Goal: Contribute content

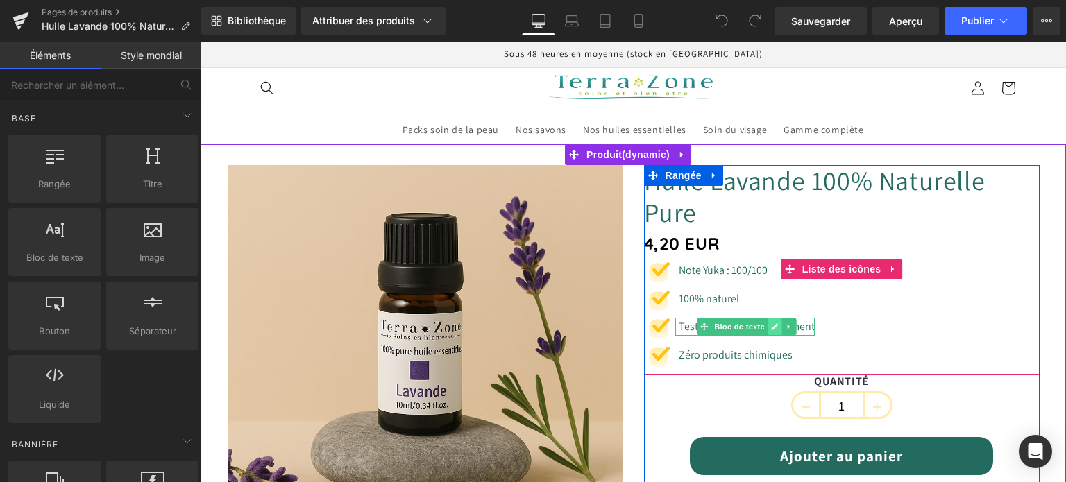
click at [771, 324] on icon at bounding box center [775, 327] width 8 height 8
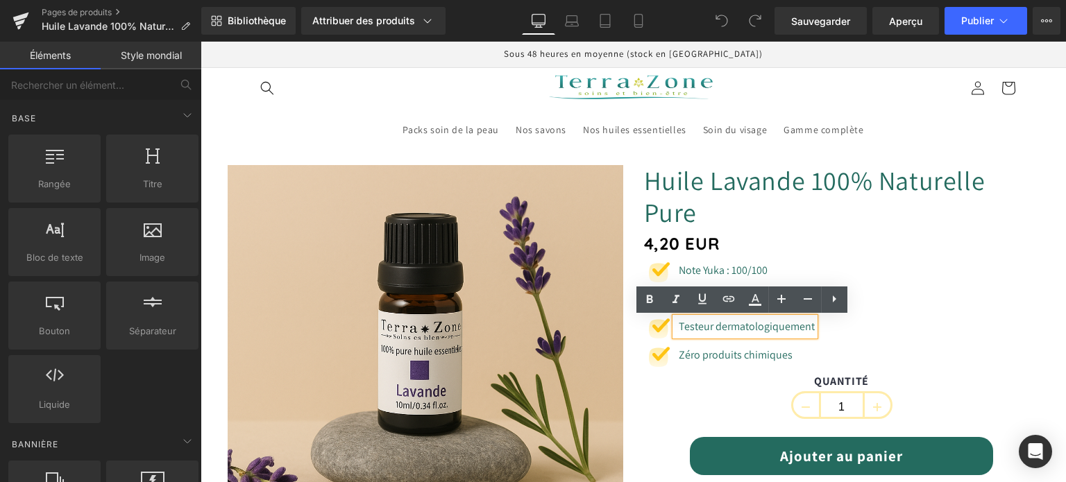
click at [706, 327] on font "Testeur dermatologiquement" at bounding box center [747, 326] width 136 height 15
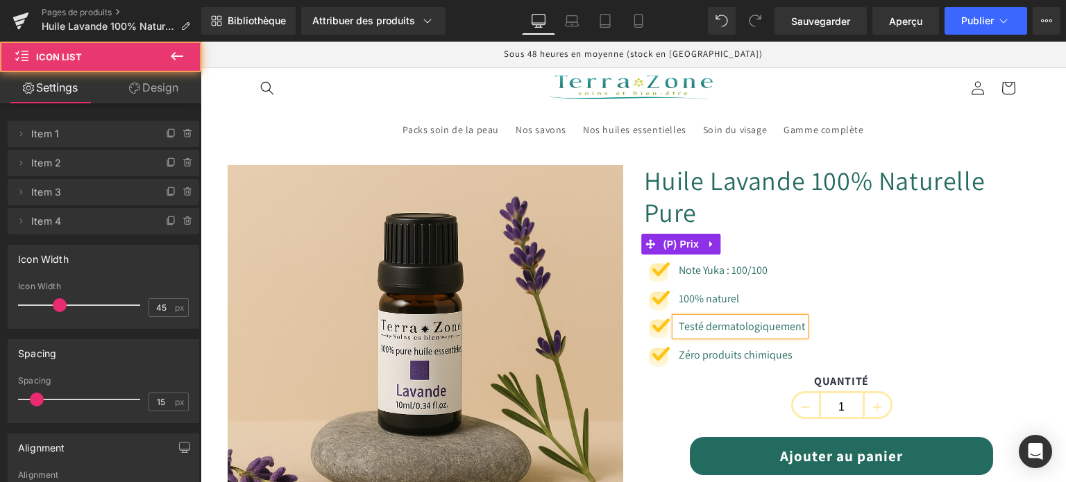
click at [966, 274] on div "Image Note Yuka : 100/100 Bloc de texte Image 100% naturel Bloc de texte Image …" at bounding box center [842, 318] width 396 height 112
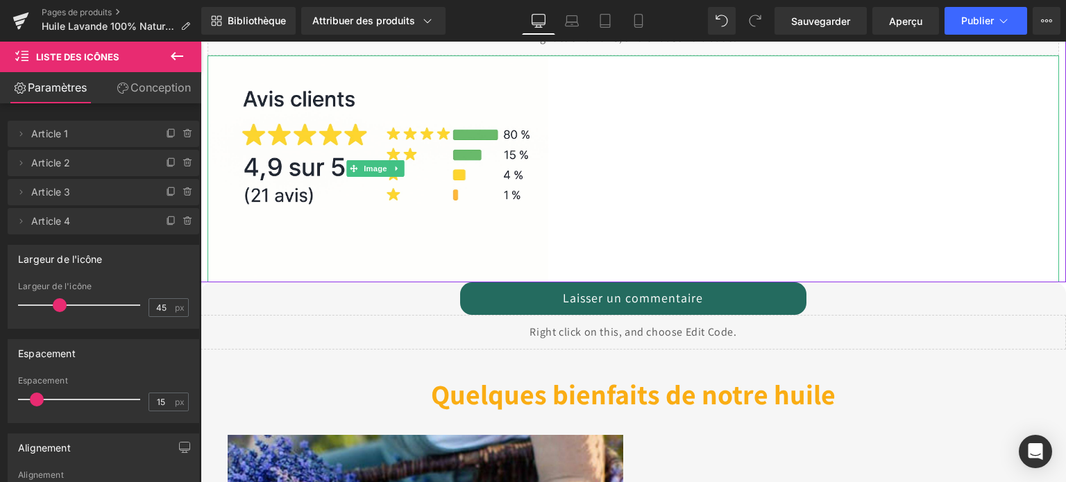
scroll to position [555, 0]
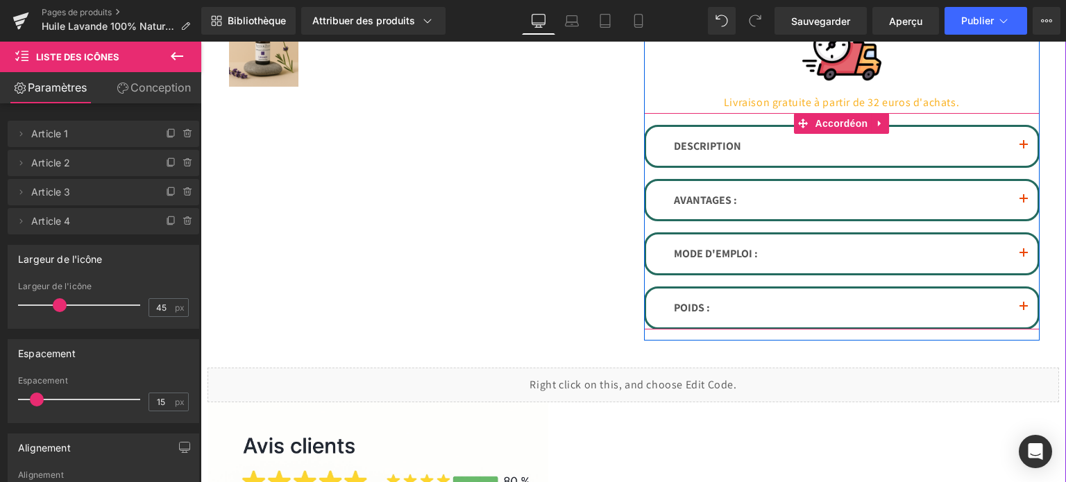
click at [1023, 145] on button "button" at bounding box center [1024, 146] width 28 height 39
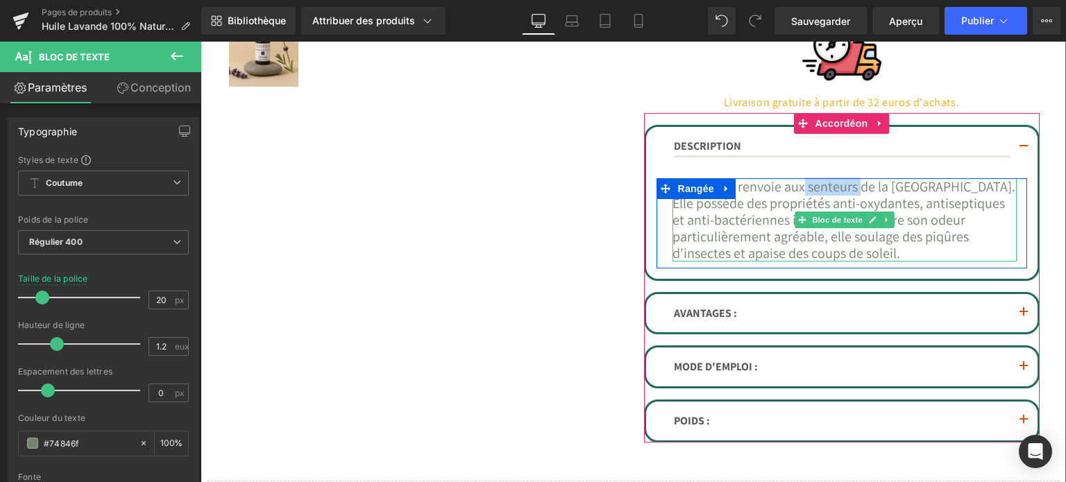
drag, startPoint x: 811, startPoint y: 185, endPoint x: 862, endPoint y: 190, distance: 50.9
click at [866, 190] on font "La lavande renvoie aux senteurs de la [GEOGRAPHIC_DATA]. Elle possède des propr…" at bounding box center [844, 220] width 343 height 85
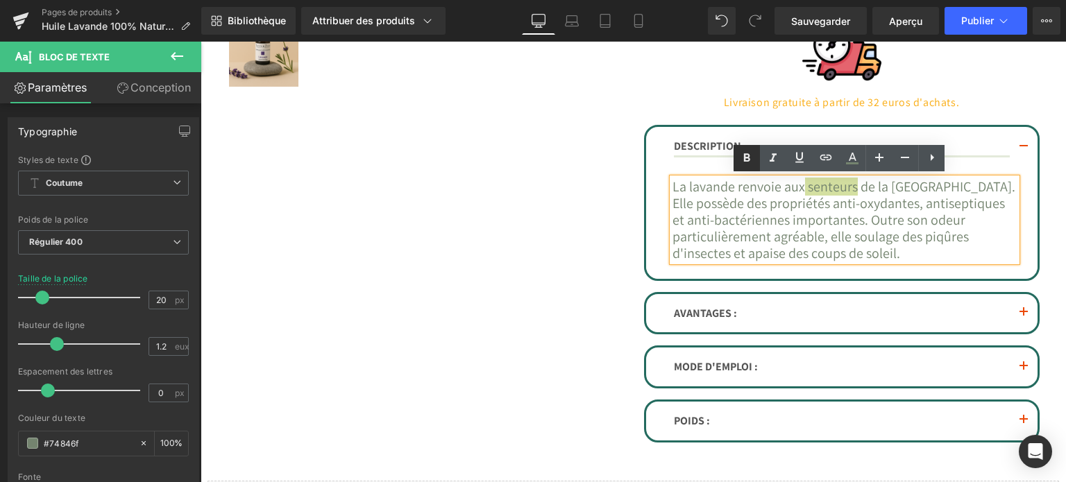
click at [742, 160] on icon at bounding box center [747, 158] width 17 height 17
drag, startPoint x: 812, startPoint y: 203, endPoint x: 905, endPoint y: 205, distance: 92.3
click at [905, 205] on font "La lavande renvoie aux senteurs de la [GEOGRAPHIC_DATA]. Elle possède des propr…" at bounding box center [835, 220] width 324 height 85
click at [748, 157] on icon at bounding box center [747, 157] width 6 height 8
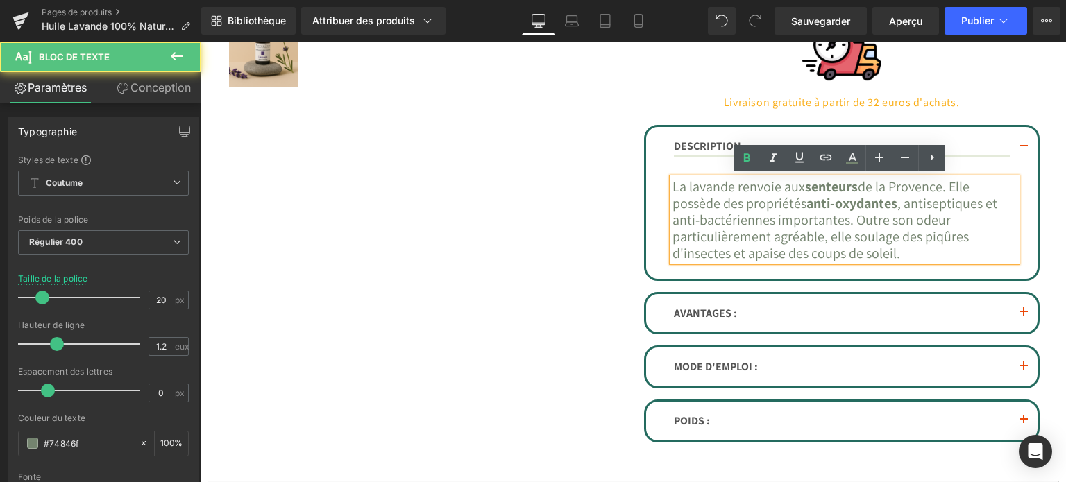
drag, startPoint x: 872, startPoint y: 187, endPoint x: 814, endPoint y: 190, distance: 58.4
click at [814, 190] on font "La lavande renvoie aux senteurs de la [GEOGRAPHIC_DATA]. Elle possède des propr…" at bounding box center [835, 220] width 325 height 85
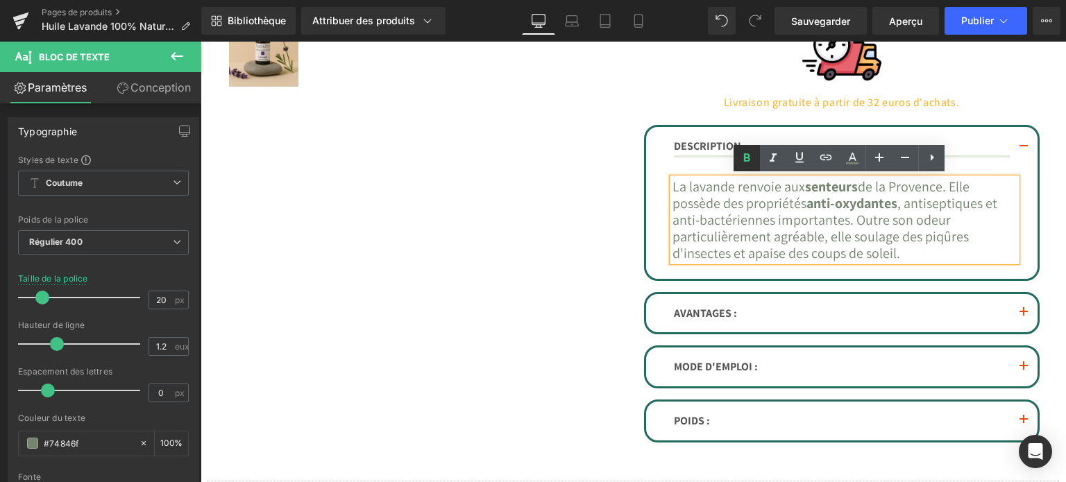
click at [750, 156] on icon at bounding box center [747, 158] width 17 height 17
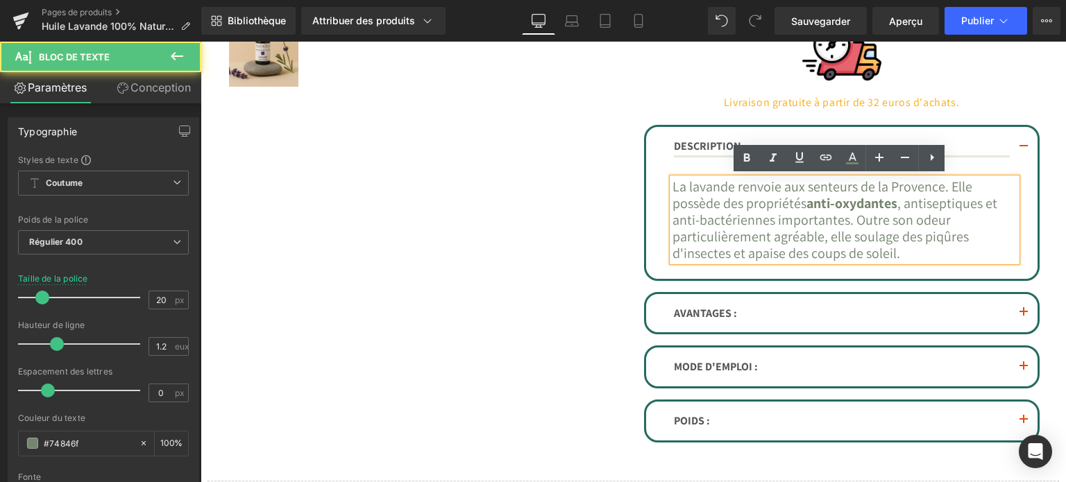
drag, startPoint x: 664, startPoint y: 185, endPoint x: 719, endPoint y: 190, distance: 55.7
click at [721, 180] on div "La lavande renvoie aux senteurs de la [GEOGRAPHIC_DATA]. Elle possède des propr…" at bounding box center [845, 219] width 344 height 83
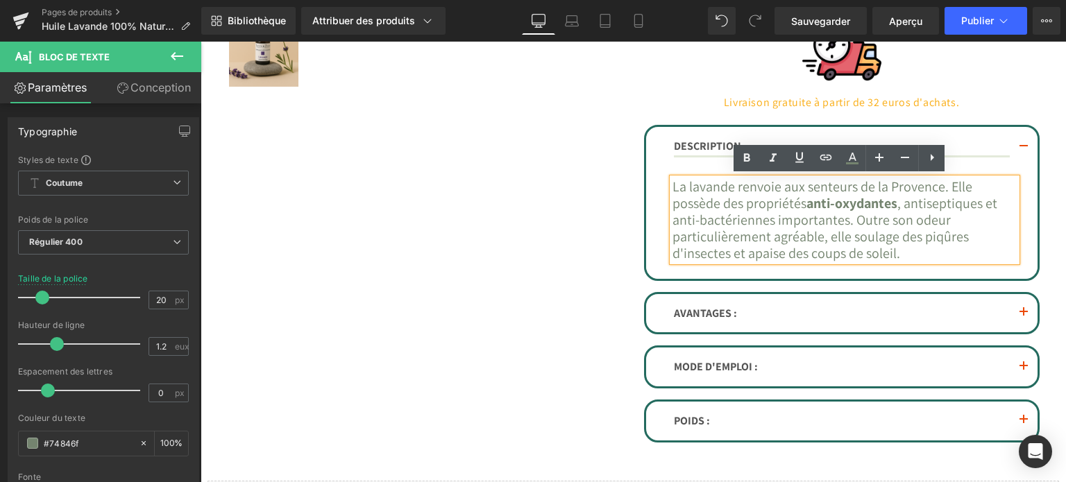
click at [714, 194] on font "La lavande renvoie aux senteurs de la [GEOGRAPHIC_DATA]. Elle possède des propr…" at bounding box center [835, 220] width 325 height 85
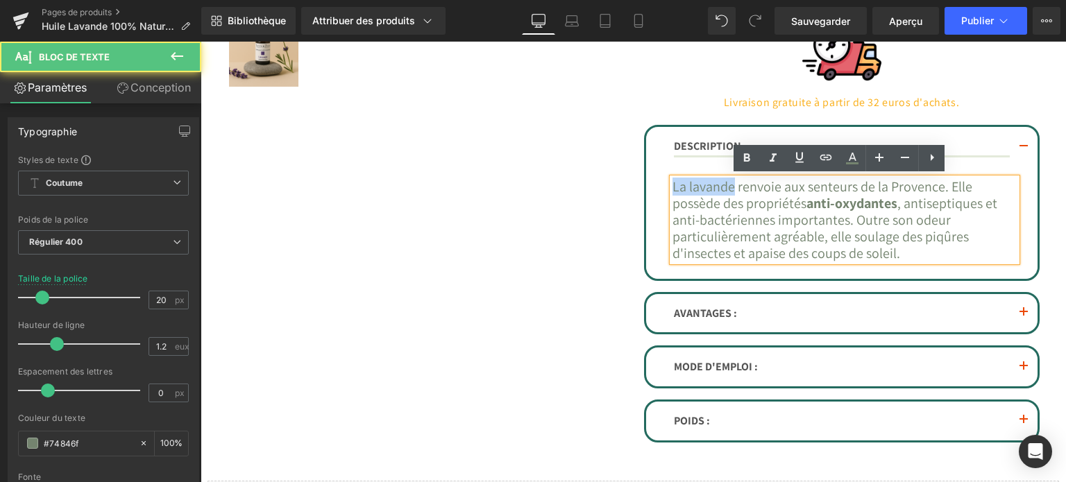
drag, startPoint x: 668, startPoint y: 185, endPoint x: 732, endPoint y: 178, distance: 64.2
click at [732, 178] on font "La lavande renvoie aux senteurs de la [GEOGRAPHIC_DATA]. Elle possède des propr…" at bounding box center [835, 220] width 325 height 85
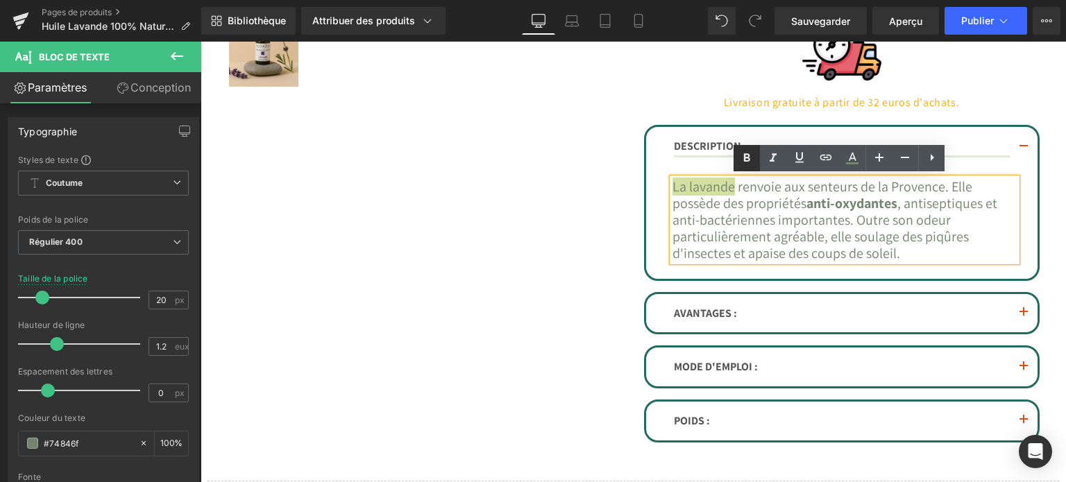
click at [741, 161] on icon at bounding box center [747, 158] width 17 height 17
drag, startPoint x: 678, startPoint y: 219, endPoint x: 780, endPoint y: 213, distance: 101.5
click at [786, 215] on font "La lavande renvoie aux senteurs de la [GEOGRAPHIC_DATA]. Elle possède des propr…" at bounding box center [835, 220] width 325 height 85
click at [744, 162] on icon at bounding box center [747, 158] width 17 height 17
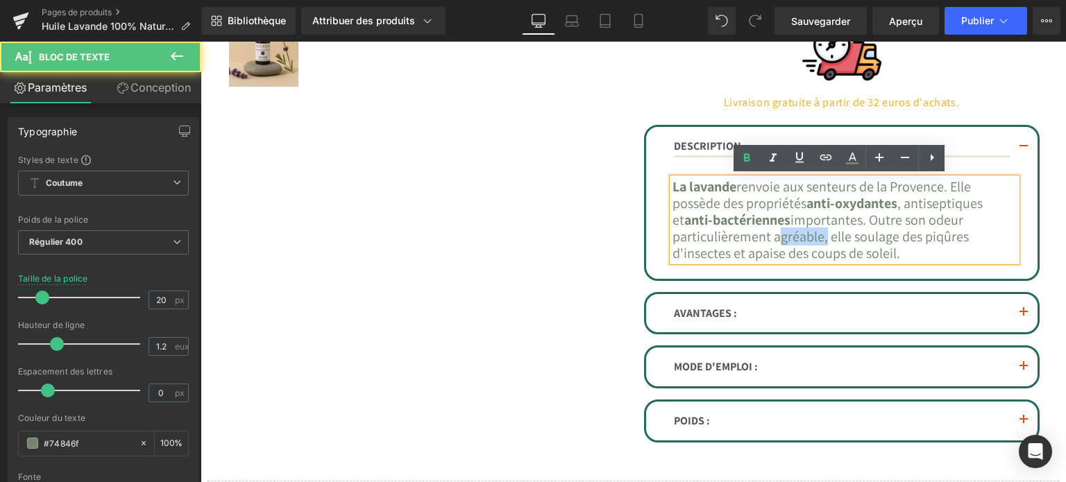
drag, startPoint x: 795, startPoint y: 236, endPoint x: 817, endPoint y: 235, distance: 22.2
click at [821, 236] on font "La lavande renvoie aux senteurs de la [GEOGRAPHIC_DATA]. Elle possède des propr…" at bounding box center [828, 220] width 310 height 85
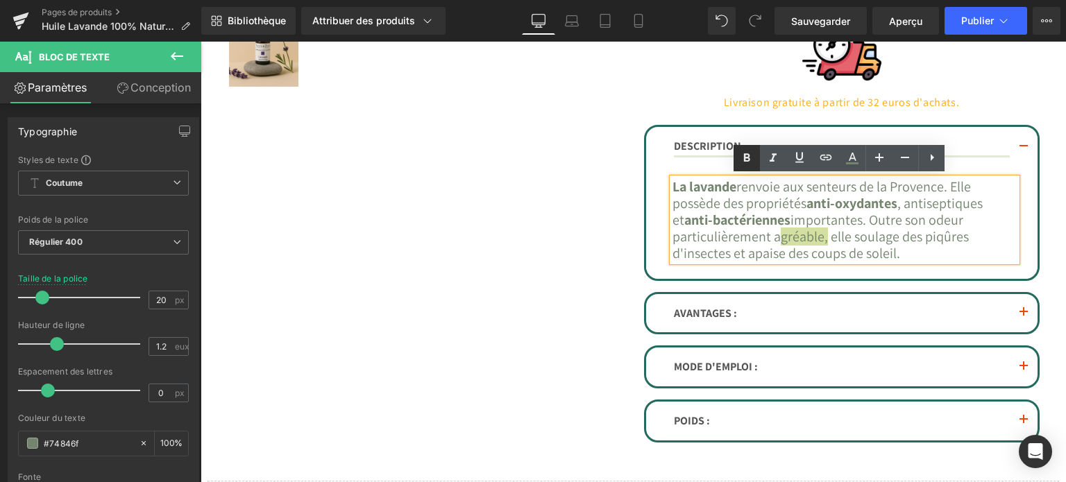
click at [746, 158] on icon at bounding box center [747, 158] width 17 height 17
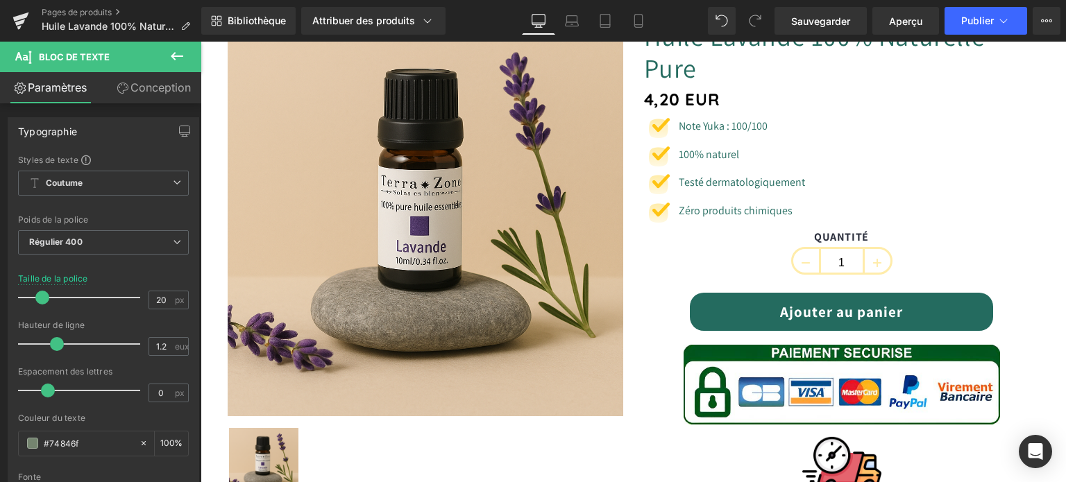
scroll to position [139, 0]
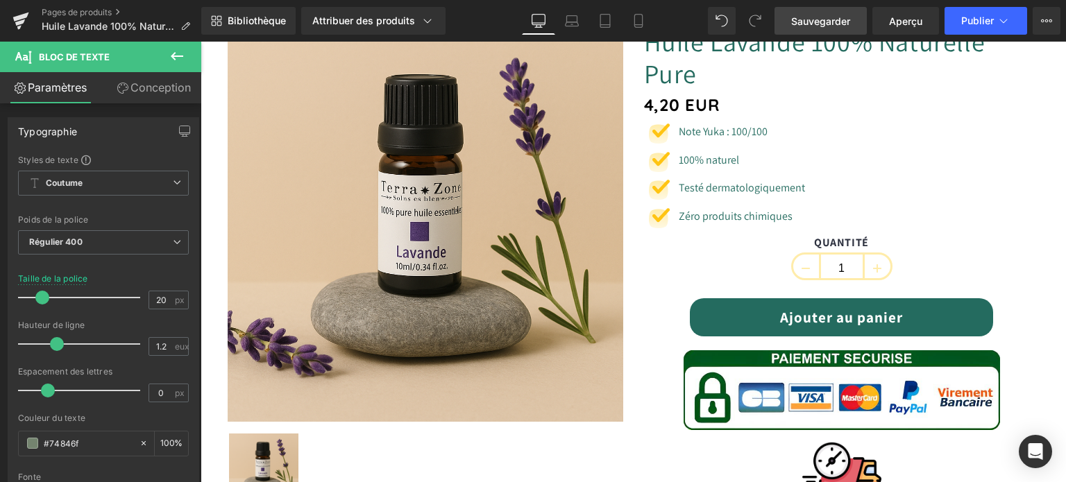
click at [787, 19] on link "Sauvegarder" at bounding box center [821, 21] width 92 height 28
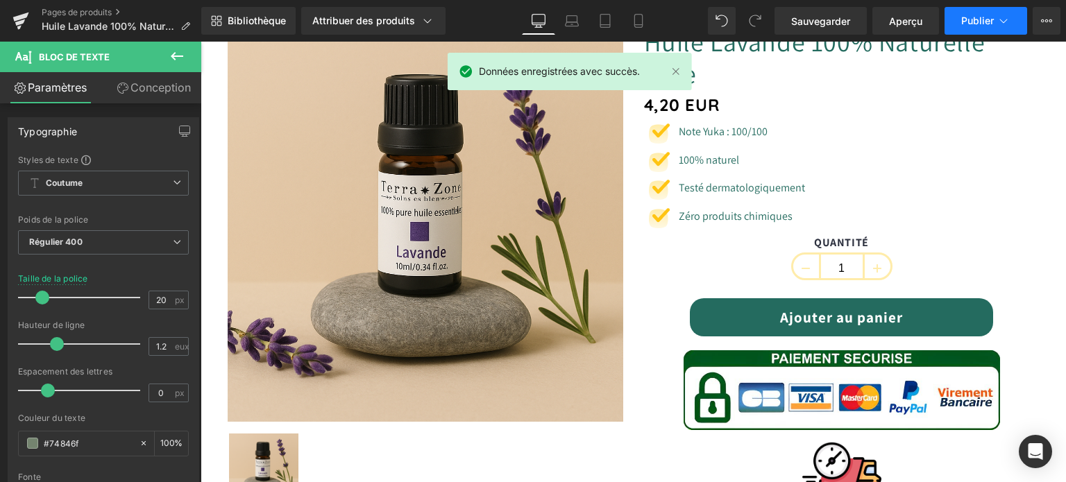
click at [975, 22] on font "Publier" at bounding box center [978, 21] width 33 height 12
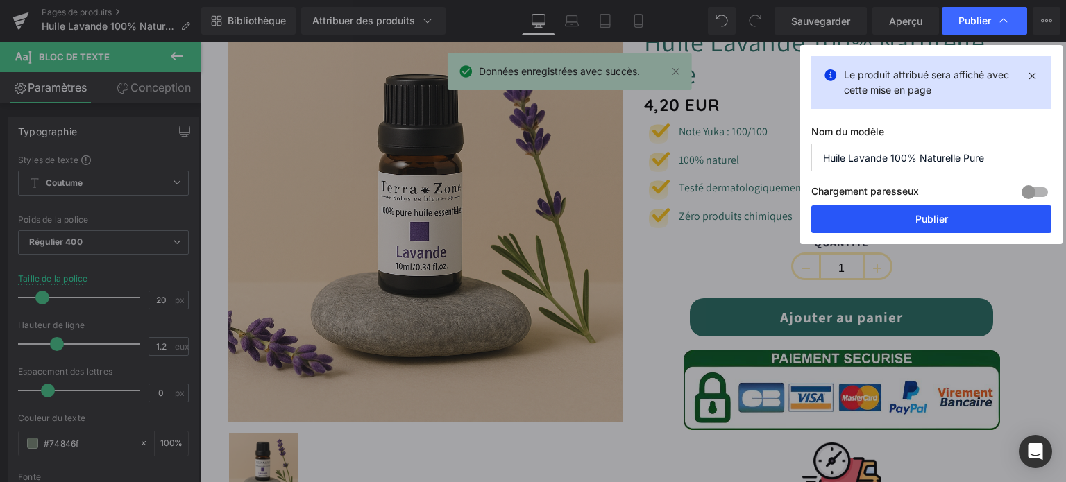
click at [935, 213] on font "Publier" at bounding box center [932, 219] width 33 height 12
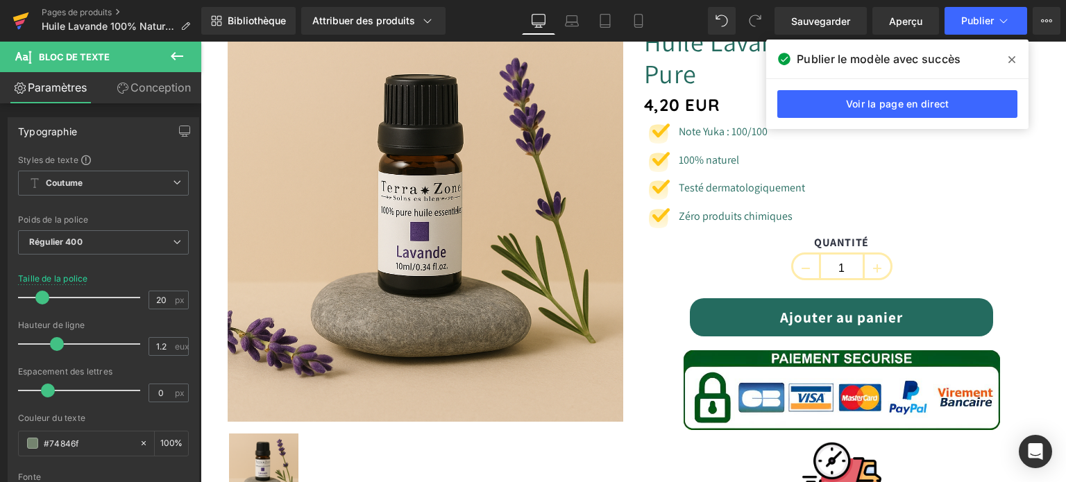
click at [16, 14] on icon at bounding box center [20, 20] width 17 height 35
